Goal: Transaction & Acquisition: Obtain resource

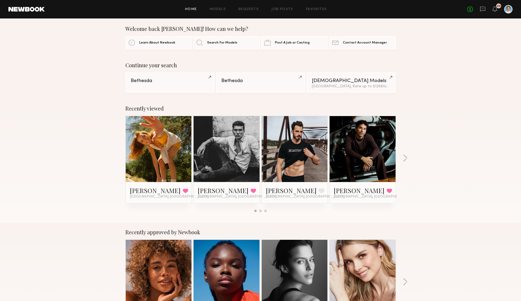
scroll to position [51, 0]
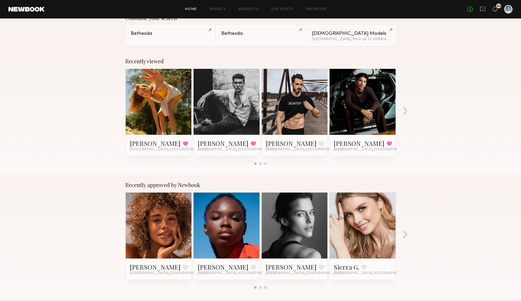
click at [209, 86] on div at bounding box center [227, 102] width 66 height 66
click at [226, 137] on div "[PERSON_NAME] Favorited [GEOGRAPHIC_DATA], [GEOGRAPHIC_DATA]" at bounding box center [227, 145] width 66 height 21
click at [230, 130] on link at bounding box center [227, 102] width 32 height 66
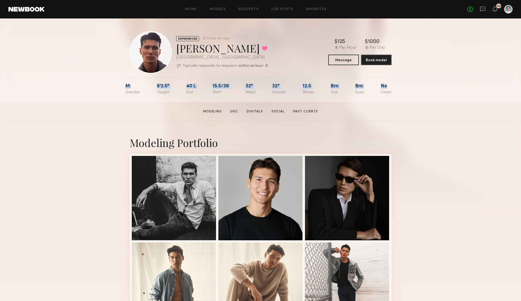
drag, startPoint x: 124, startPoint y: 86, endPoint x: 390, endPoint y: 103, distance: 265.7
click at [390, 94] on div "No" at bounding box center [386, 89] width 11 height 11
drag, startPoint x: 392, startPoint y: 92, endPoint x: 118, endPoint y: 86, distance: 273.5
click at [118, 86] on div "EXPERIENCED Online 3hr ago Tommy Y. Favorited Los Angeles , CA Typically respon…" at bounding box center [260, 60] width 521 height 84
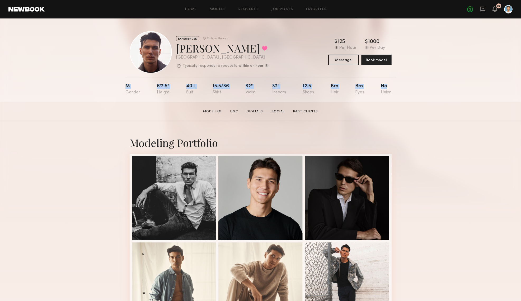
copy div "M 6'2.5" 40 l 15.5/36 32" 32" 12.5 Brn Brn No"
drag, startPoint x: 141, startPoint y: 91, endPoint x: 124, endPoint y: 91, distance: 16.9
click at [124, 91] on div "EXPERIENCED Online 3hr ago Tommy Y. Favorited Los Angeles , CA Typically respon…" at bounding box center [260, 60] width 521 height 84
